Goal: Information Seeking & Learning: Learn about a topic

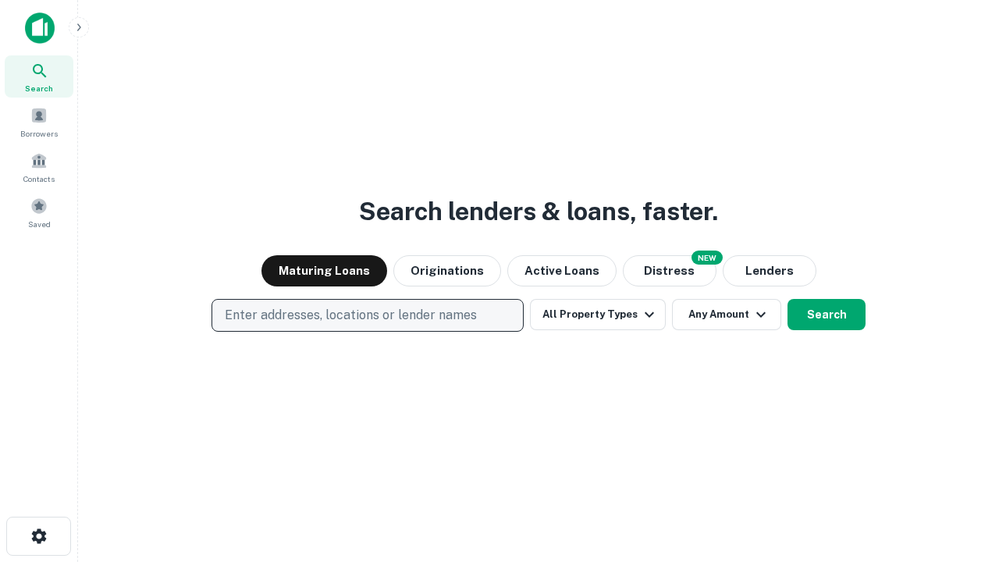
click at [367, 315] on p "Enter addresses, locations or lender names" at bounding box center [351, 315] width 252 height 19
type input "**********"
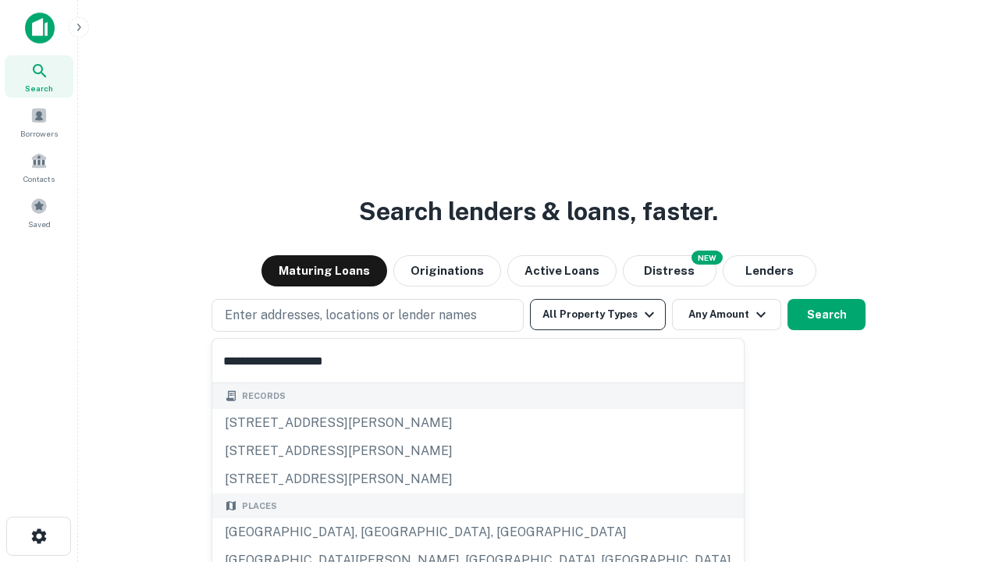
click at [373, 532] on div "Santa Monica, CA, USA" at bounding box center [478, 532] width 532 height 28
click at [598, 315] on button "All Property Types" at bounding box center [598, 314] width 136 height 31
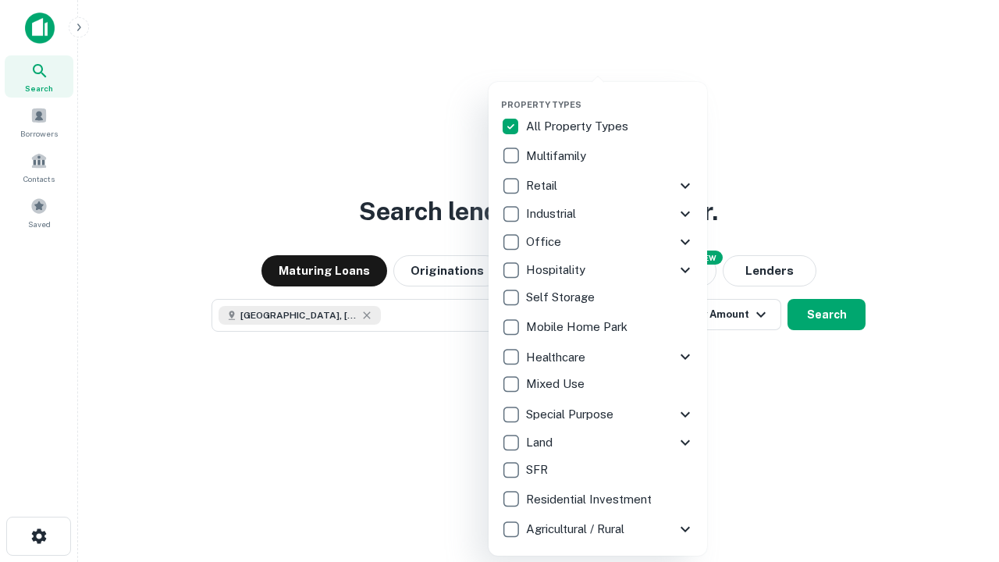
click at [610, 94] on button "button" at bounding box center [610, 94] width 219 height 1
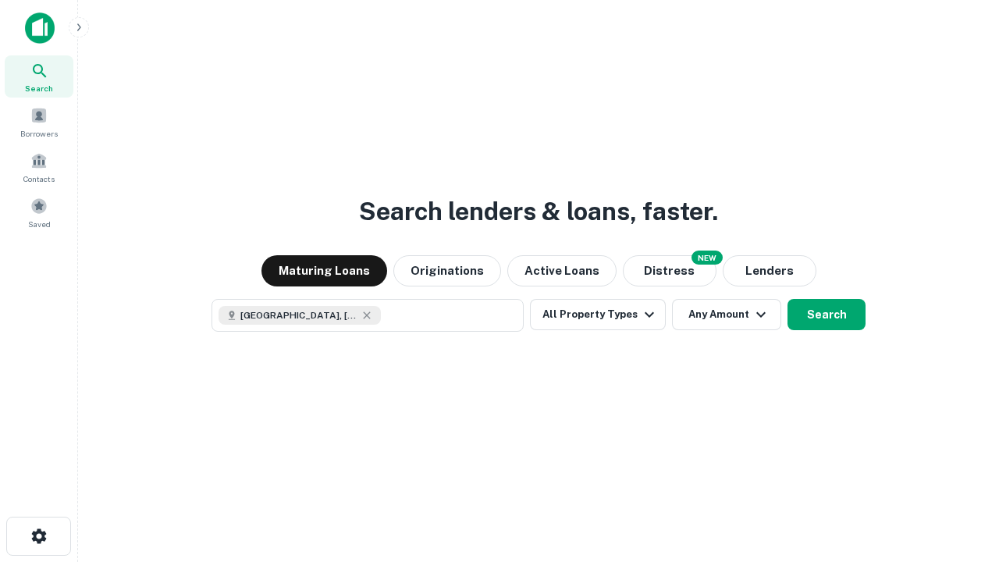
scroll to position [25, 0]
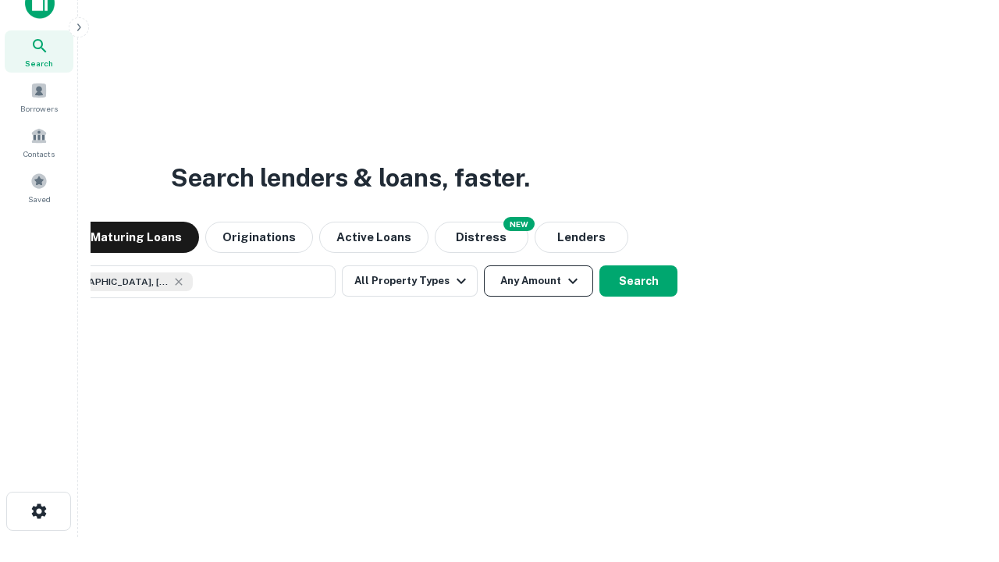
click at [484, 265] on button "Any Amount" at bounding box center [538, 280] width 109 height 31
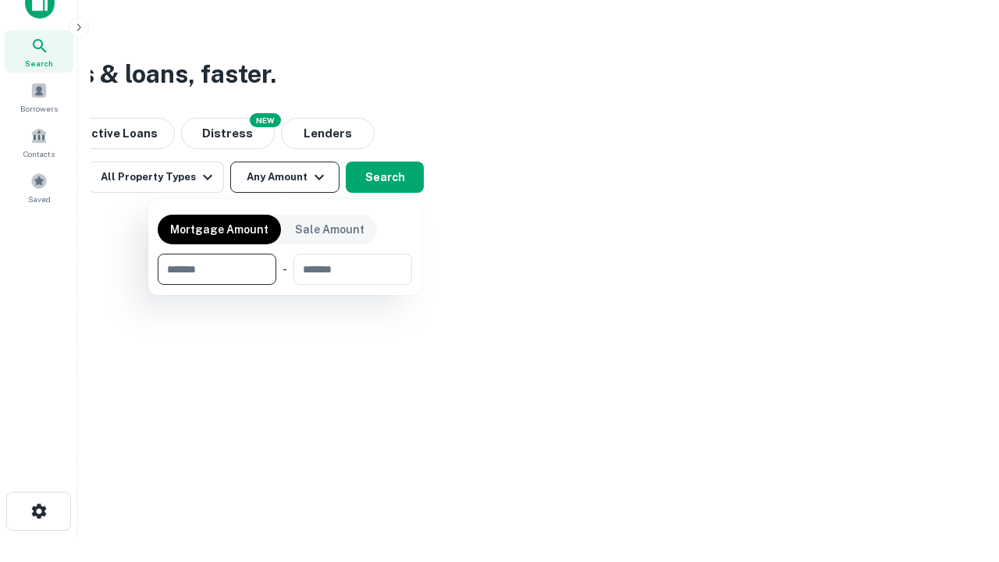
type input "*******"
click at [285, 285] on button "button" at bounding box center [285, 285] width 254 height 1
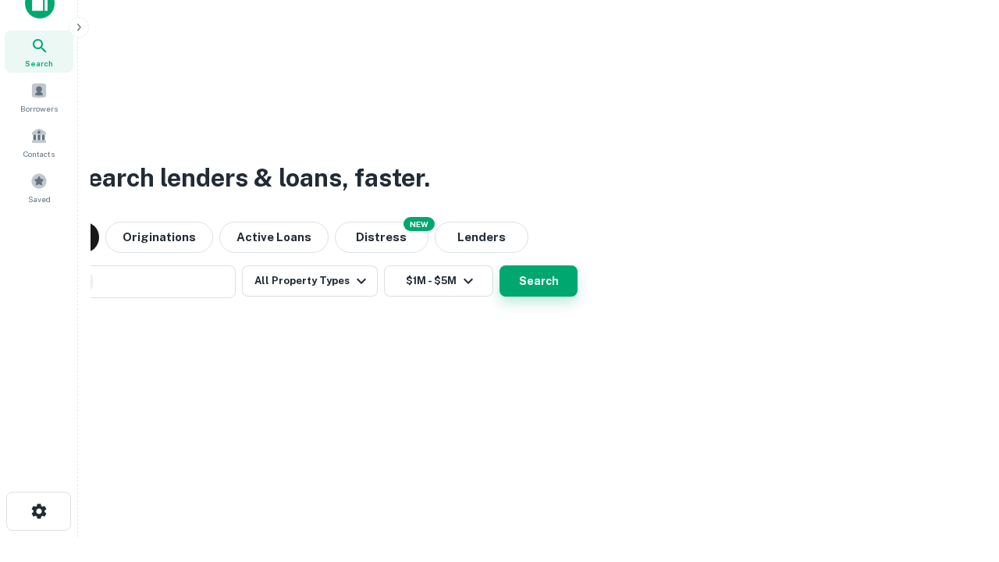
click at [500, 265] on button "Search" at bounding box center [539, 280] width 78 height 31
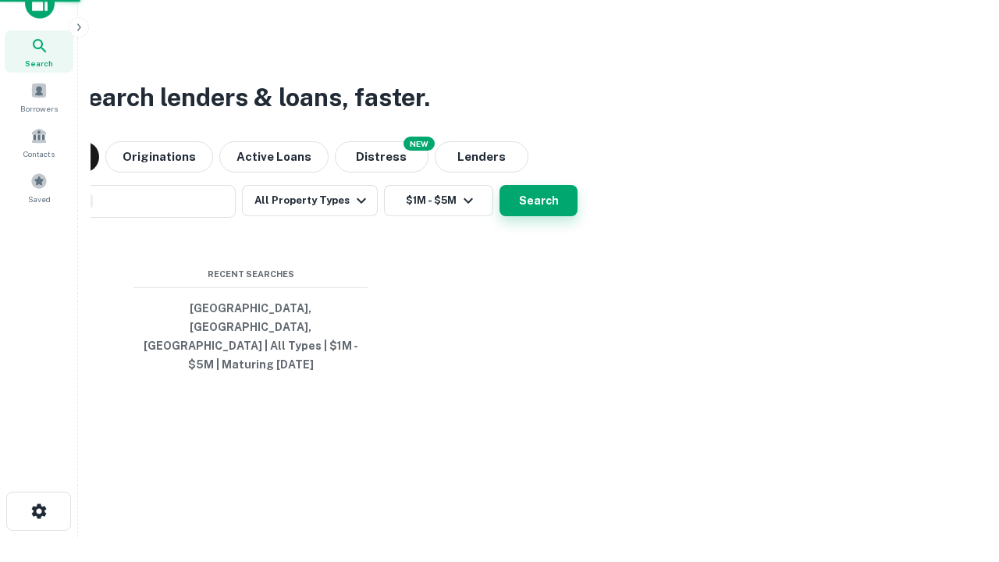
scroll to position [51, 442]
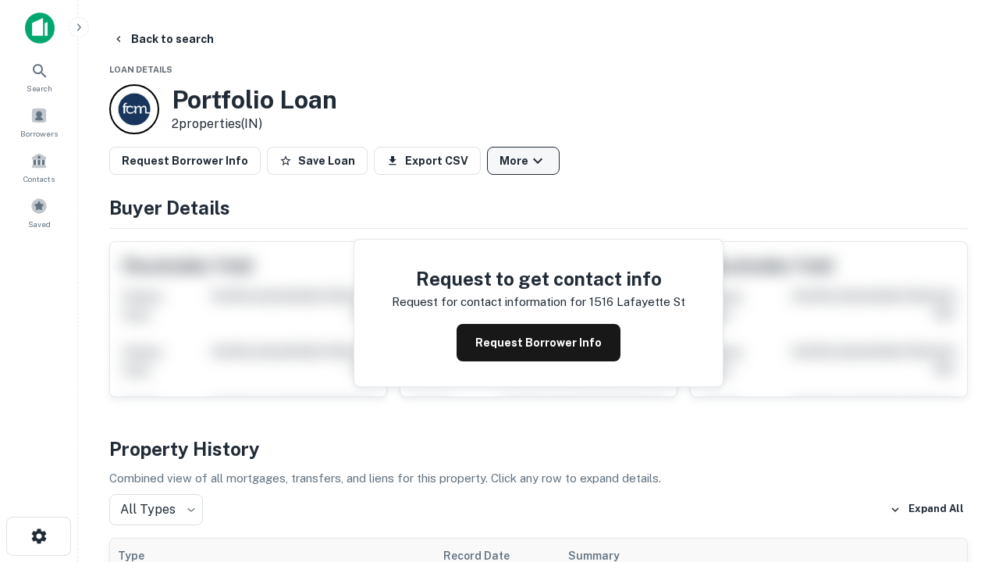
click at [523, 161] on button "More" at bounding box center [523, 161] width 73 height 28
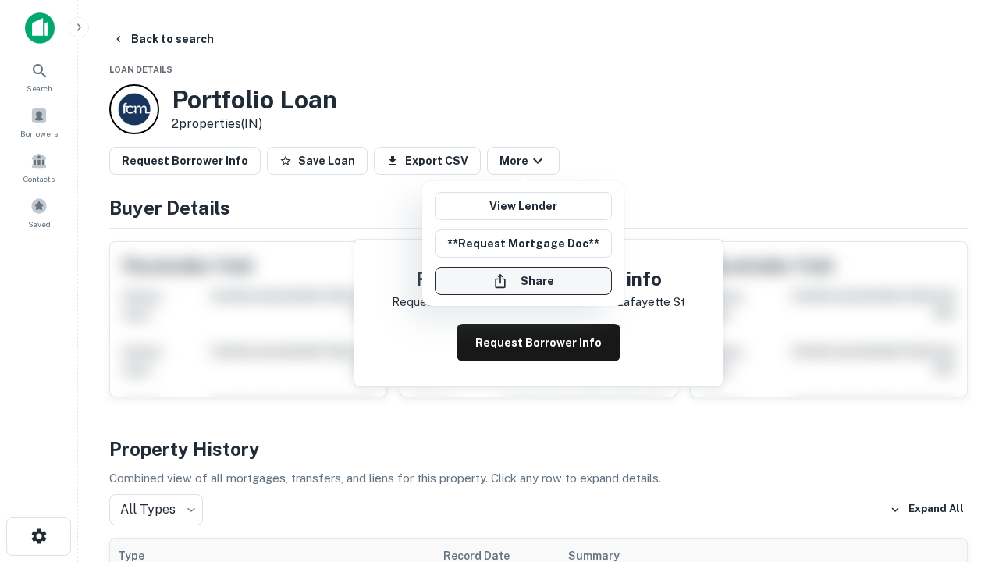
click at [523, 281] on button "Share" at bounding box center [523, 281] width 177 height 28
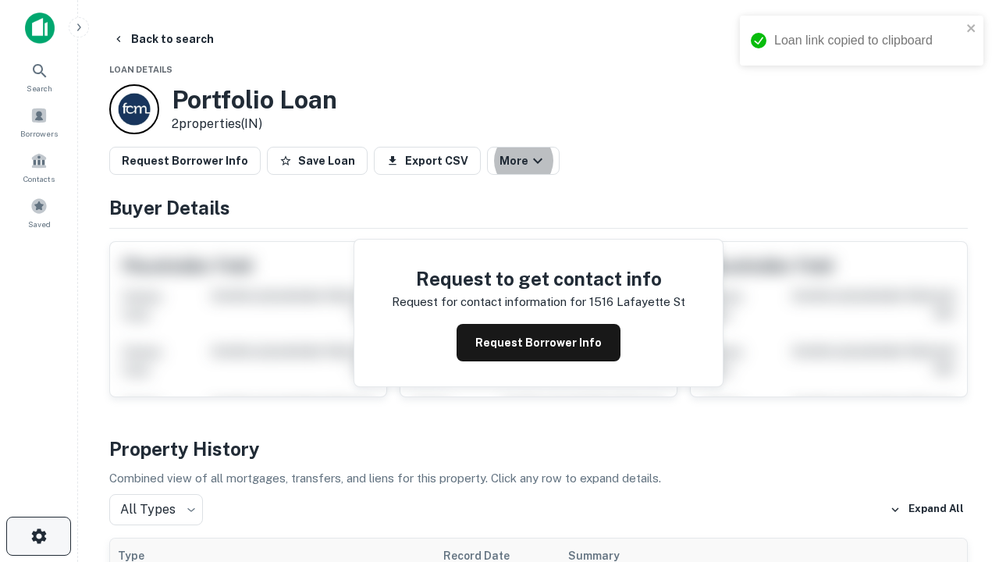
click at [38, 536] on icon "button" at bounding box center [39, 536] width 19 height 19
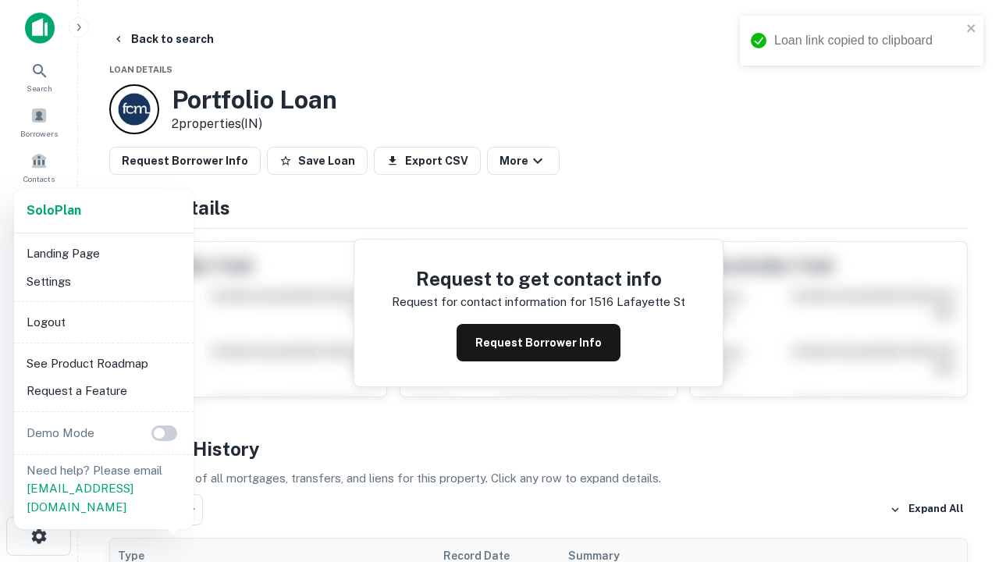
click at [103, 322] on li "Logout" at bounding box center [103, 322] width 167 height 28
